Goal: Task Accomplishment & Management: Use online tool/utility

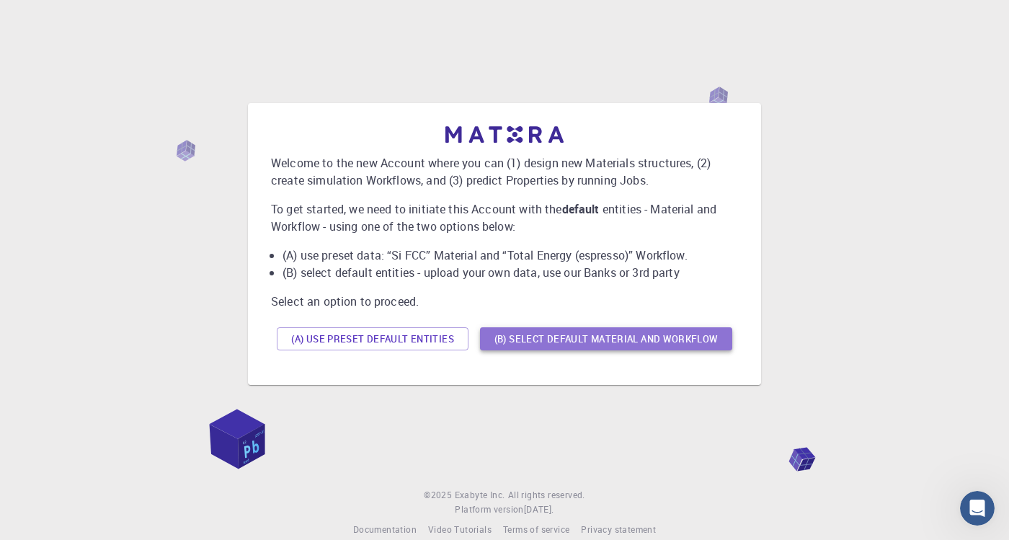
click at [667, 337] on button "(B) Select default material and workflow" at bounding box center [606, 338] width 252 height 23
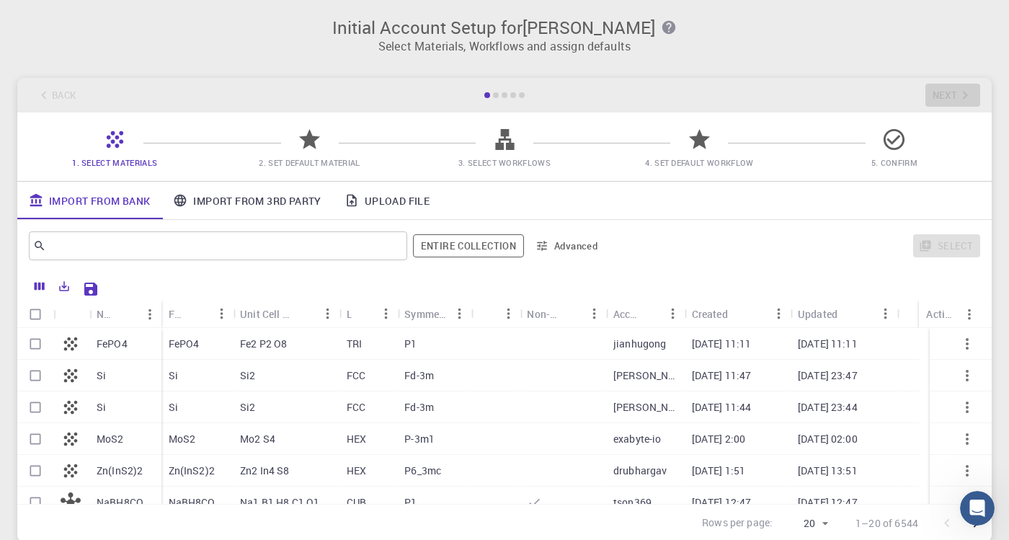
click at [118, 136] on icon at bounding box center [114, 139] width 25 height 25
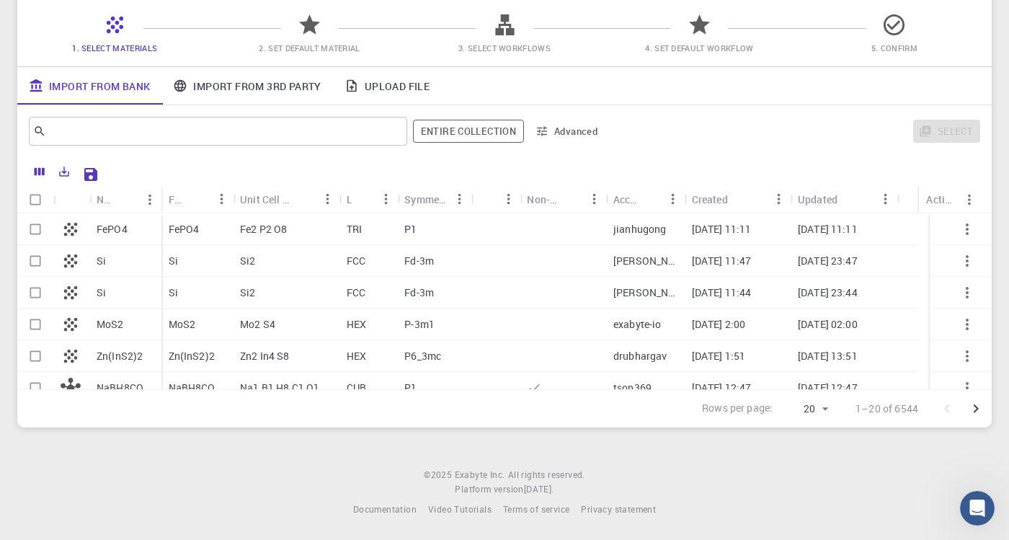
click at [551, 228] on div at bounding box center [563, 229] width 87 height 32
checkbox input "true"
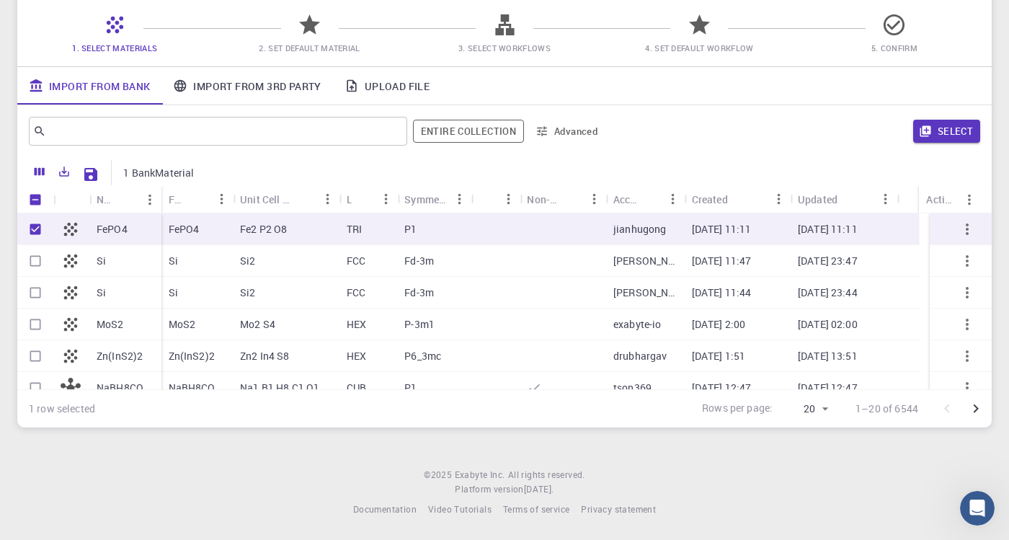
click at [554, 271] on div at bounding box center [563, 261] width 87 height 32
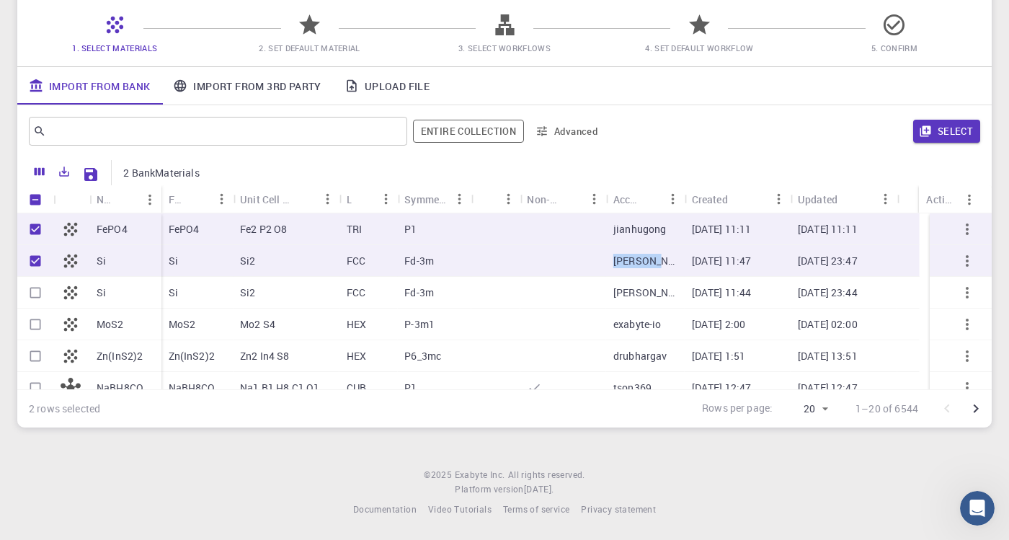
click at [554, 271] on div at bounding box center [563, 261] width 87 height 32
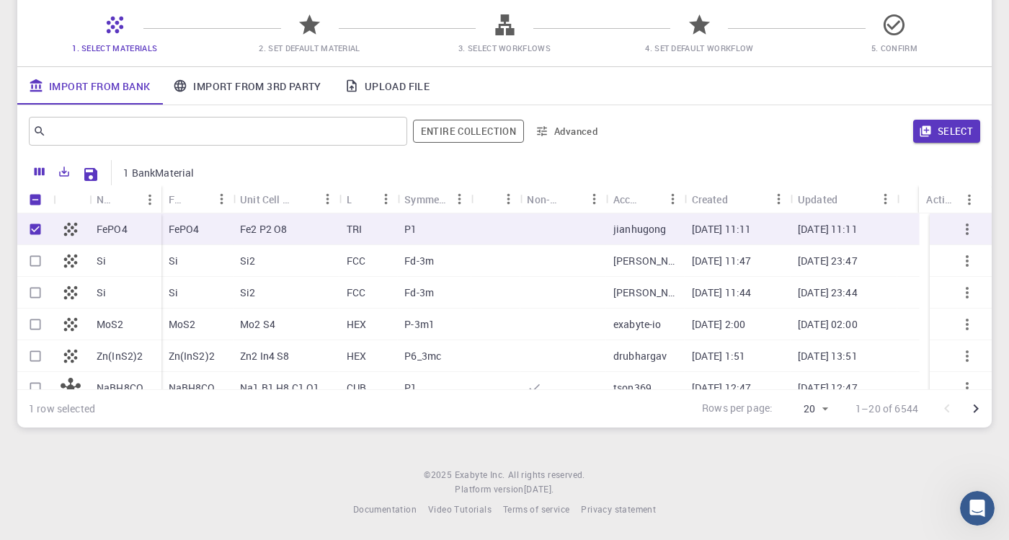
click at [311, 264] on div "Si2" at bounding box center [286, 261] width 107 height 32
click at [41, 258] on input "Select row" at bounding box center [35, 260] width 27 height 27
checkbox input "true"
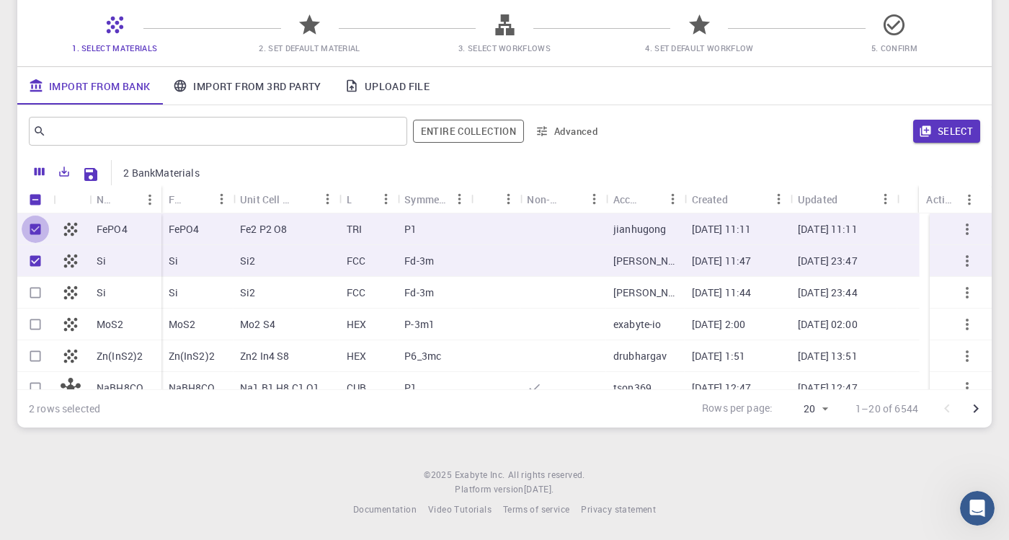
click at [40, 227] on input "Unselect row" at bounding box center [35, 229] width 27 height 27
checkbox input "false"
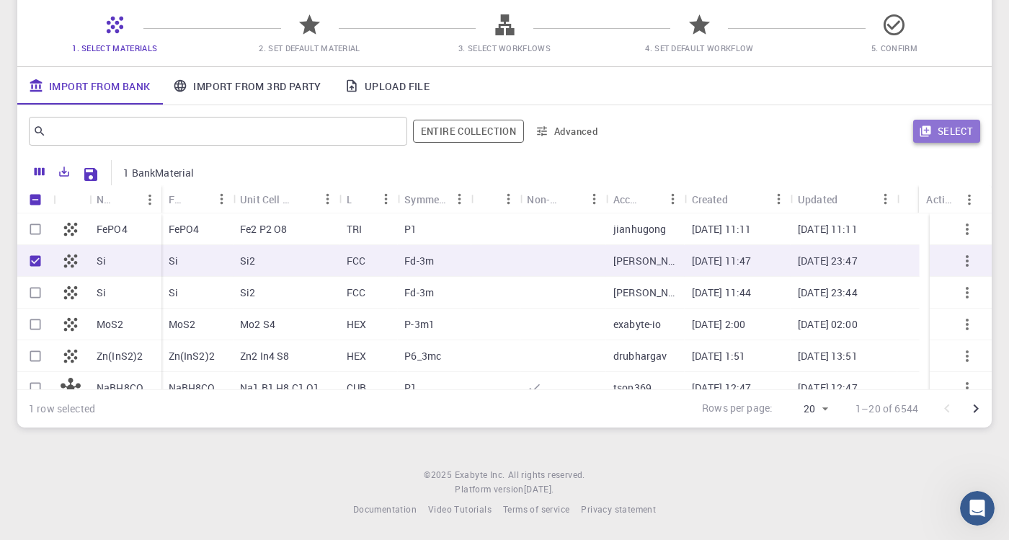
click at [927, 134] on icon "button" at bounding box center [925, 131] width 13 height 13
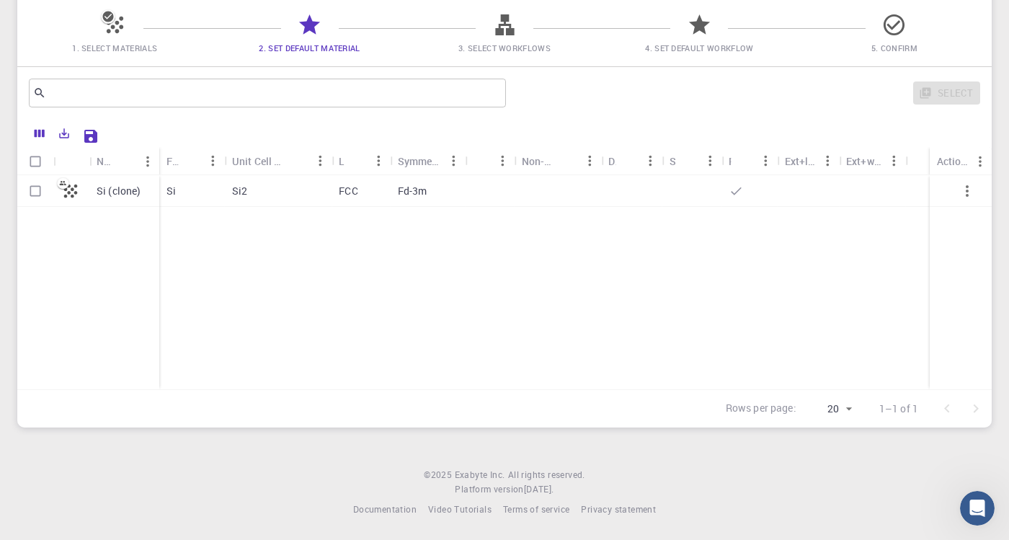
click at [422, 195] on p "Fd-3m" at bounding box center [413, 191] width 30 height 14
checkbox input "true"
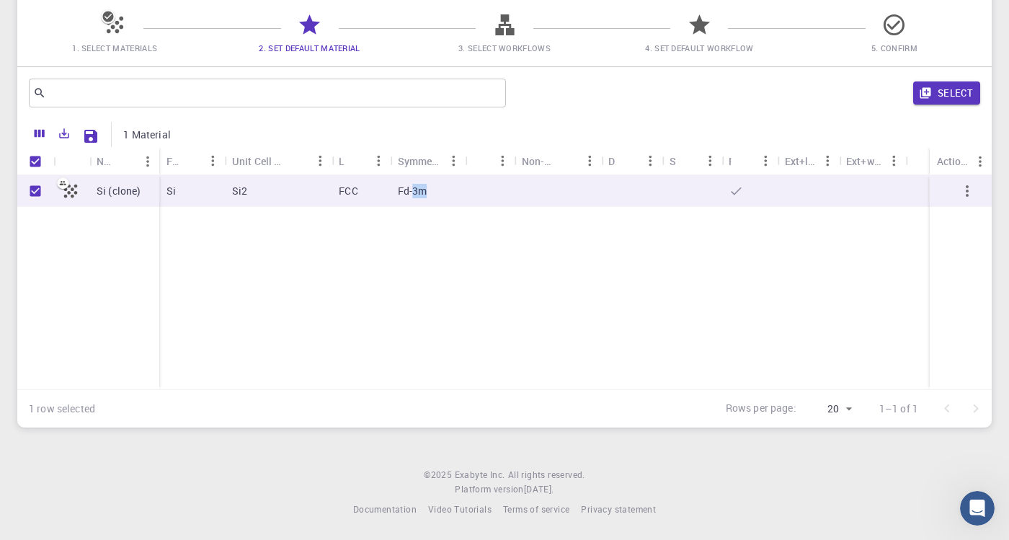
click at [422, 195] on p "Fd-3m" at bounding box center [413, 191] width 30 height 14
checkbox input "false"
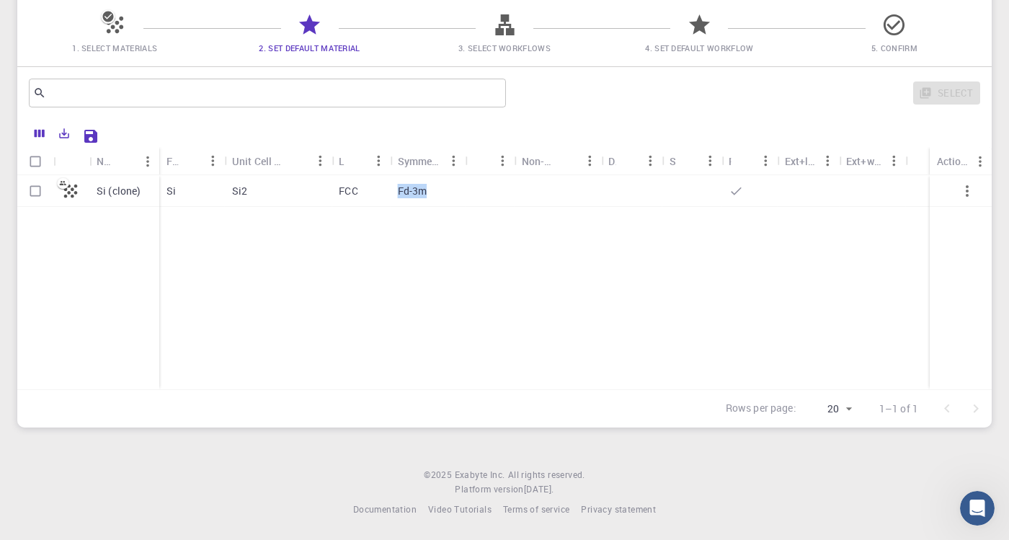
click at [422, 195] on p "Fd-3m" at bounding box center [413, 191] width 30 height 14
checkbox input "true"
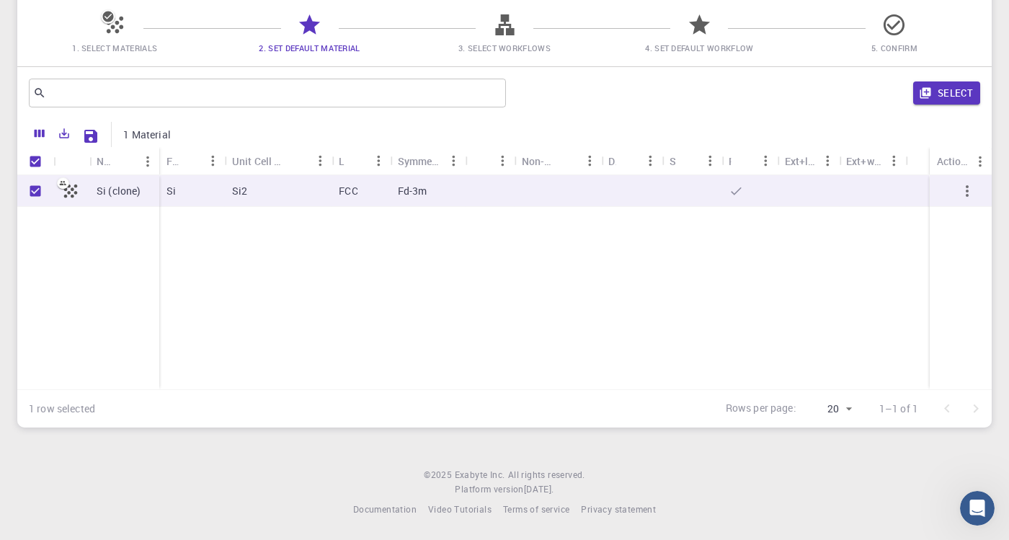
click at [546, 196] on div at bounding box center [558, 191] width 87 height 32
checkbox input "false"
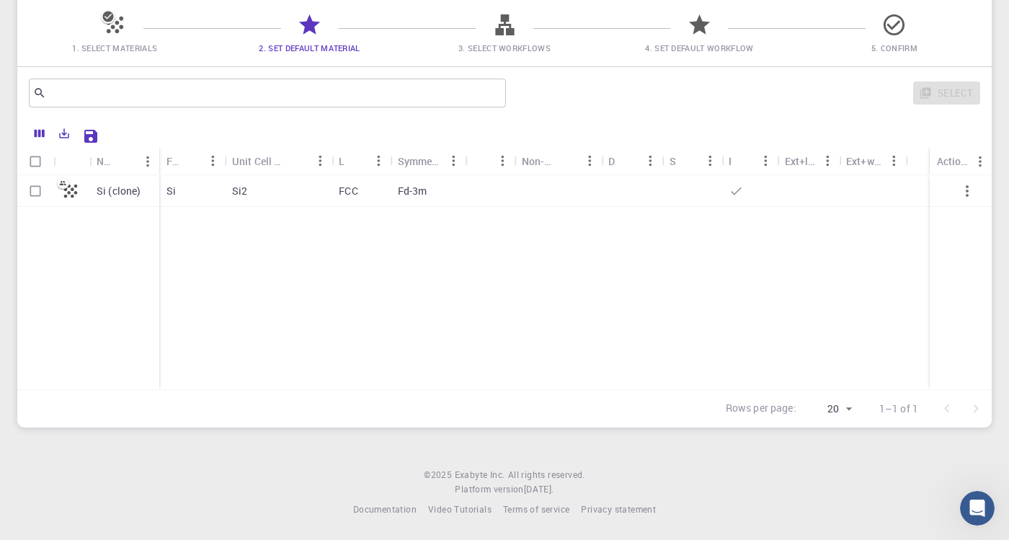
click at [546, 196] on div at bounding box center [558, 191] width 87 height 32
checkbox input "true"
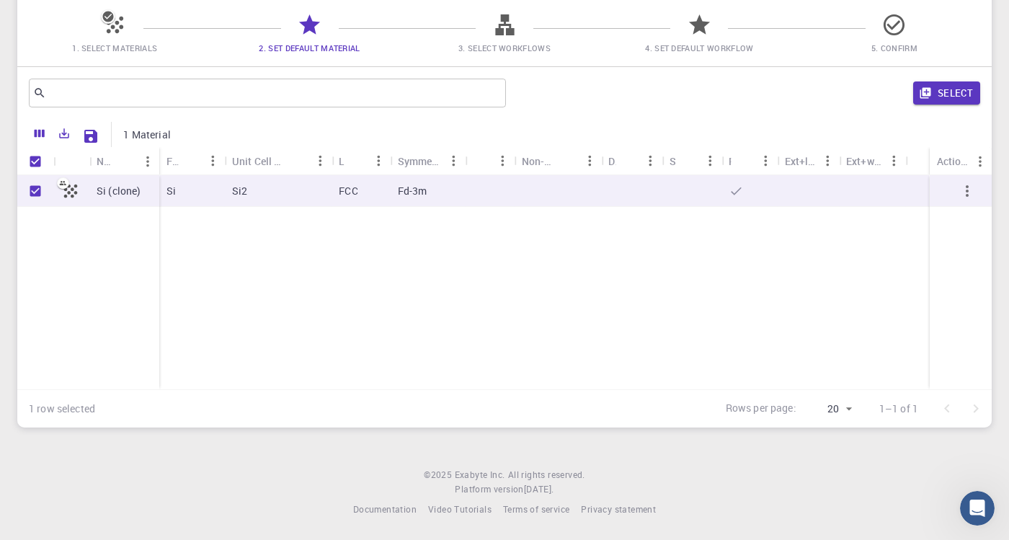
click at [343, 197] on p "FCC" at bounding box center [348, 191] width 19 height 14
checkbox input "false"
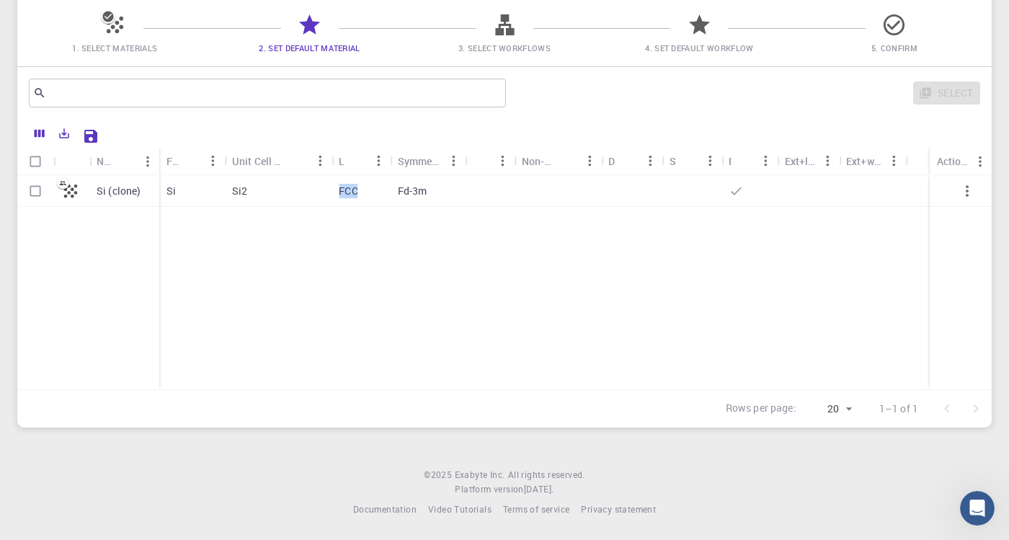
click at [343, 197] on p "FCC" at bounding box center [348, 191] width 19 height 14
checkbox input "true"
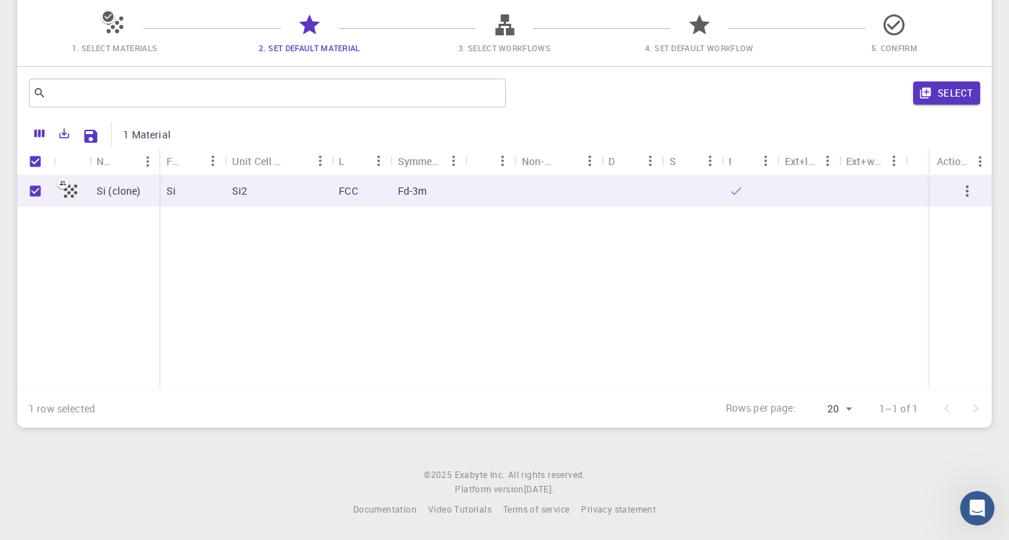
click at [458, 272] on div "Si (clone) Si Si2 FCC Fd-3m" at bounding box center [504, 282] width 975 height 214
click at [969, 167] on div "Actions" at bounding box center [980, 161] width 23 height 28
click at [953, 161] on div "Actions" at bounding box center [953, 161] width 32 height 28
click at [985, 158] on icon "Menu" at bounding box center [980, 162] width 16 height 16
drag, startPoint x: 348, startPoint y: 348, endPoint x: 433, endPoint y: 11, distance: 347.8
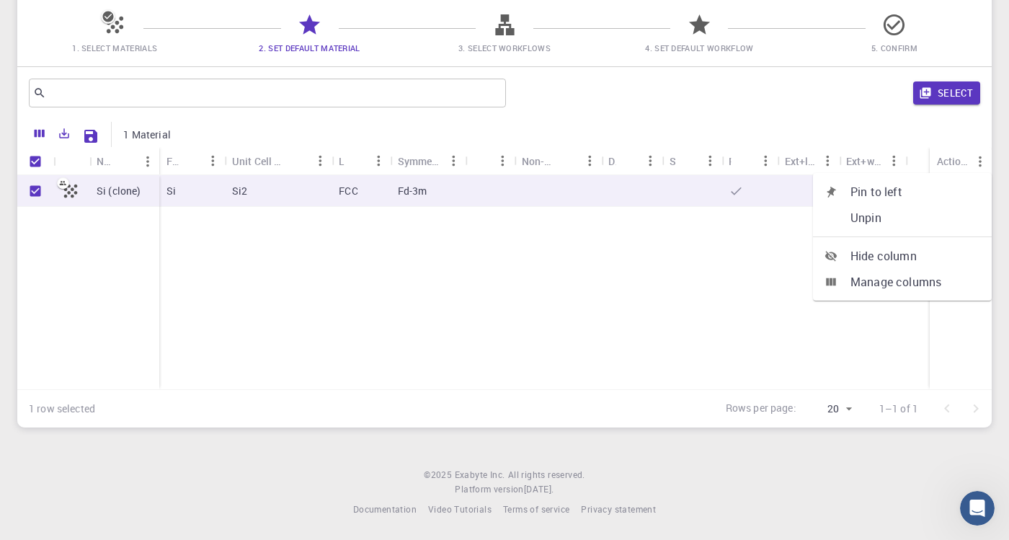
click at [348, 348] on div "Si (clone) Si Si2 FCC Fd-3m" at bounding box center [504, 282] width 975 height 214
click at [499, 23] on icon at bounding box center [504, 24] width 25 height 25
click at [532, 26] on span "3. Select Workflows" at bounding box center [504, 38] width 183 height 34
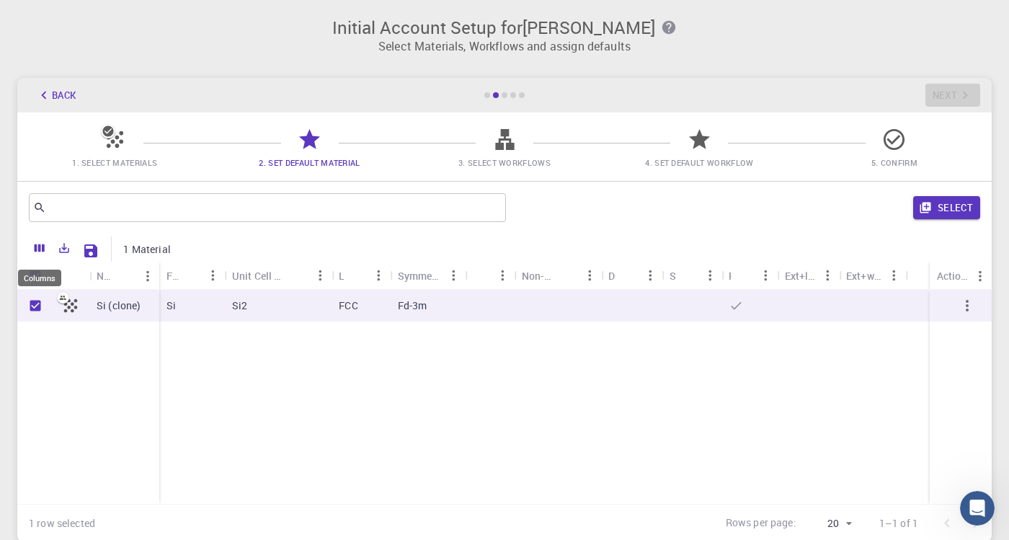
click at [40, 241] on icon "Columns" at bounding box center [39, 247] width 13 height 13
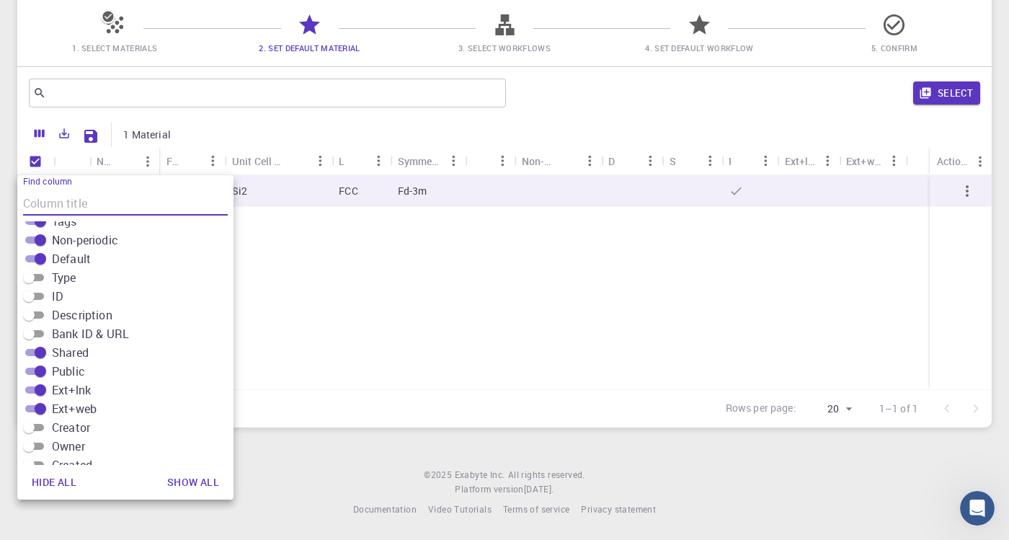
scroll to position [146, 0]
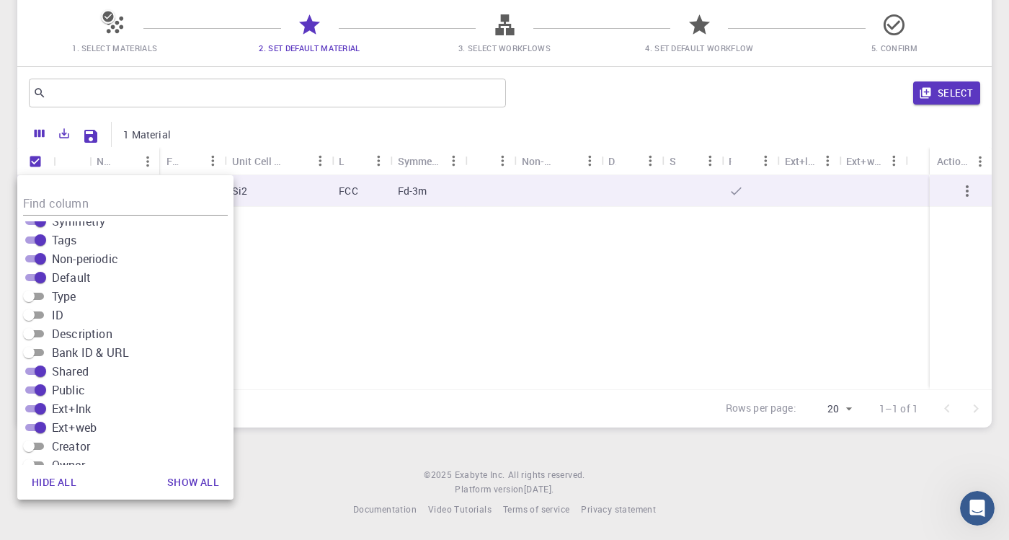
click at [448, 315] on div "Si (clone) Si Si2 FCC Fd-3m" at bounding box center [504, 282] width 975 height 214
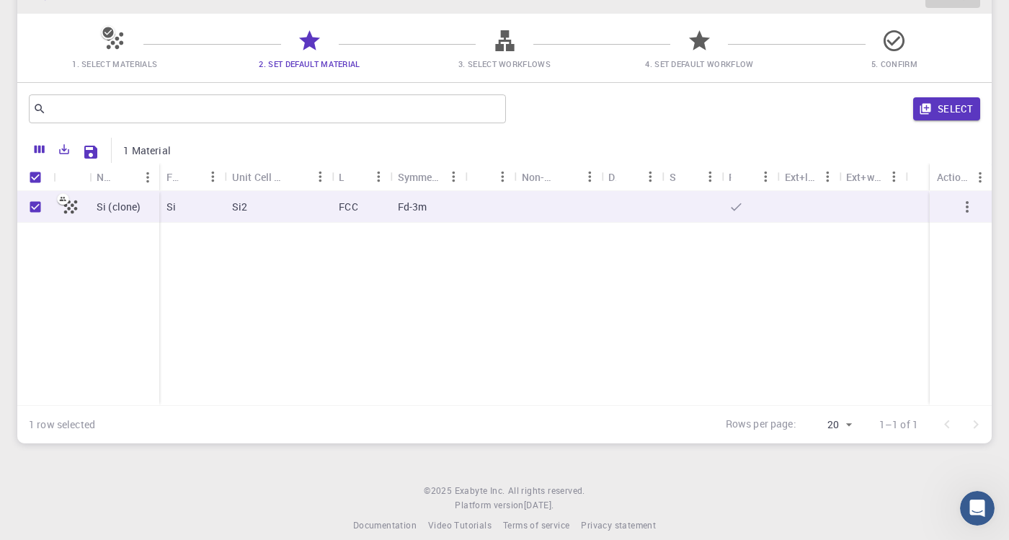
scroll to position [0, 0]
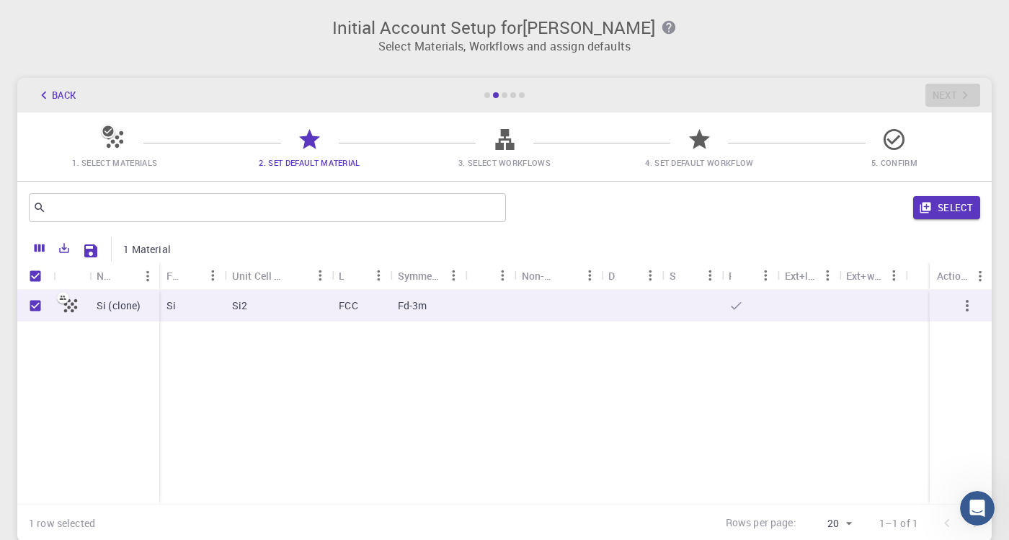
click at [502, 92] on div at bounding box center [505, 95] width 6 height 6
click at [947, 211] on button "Select" at bounding box center [946, 207] width 67 height 23
